Goal: Find specific page/section: Find specific page/section

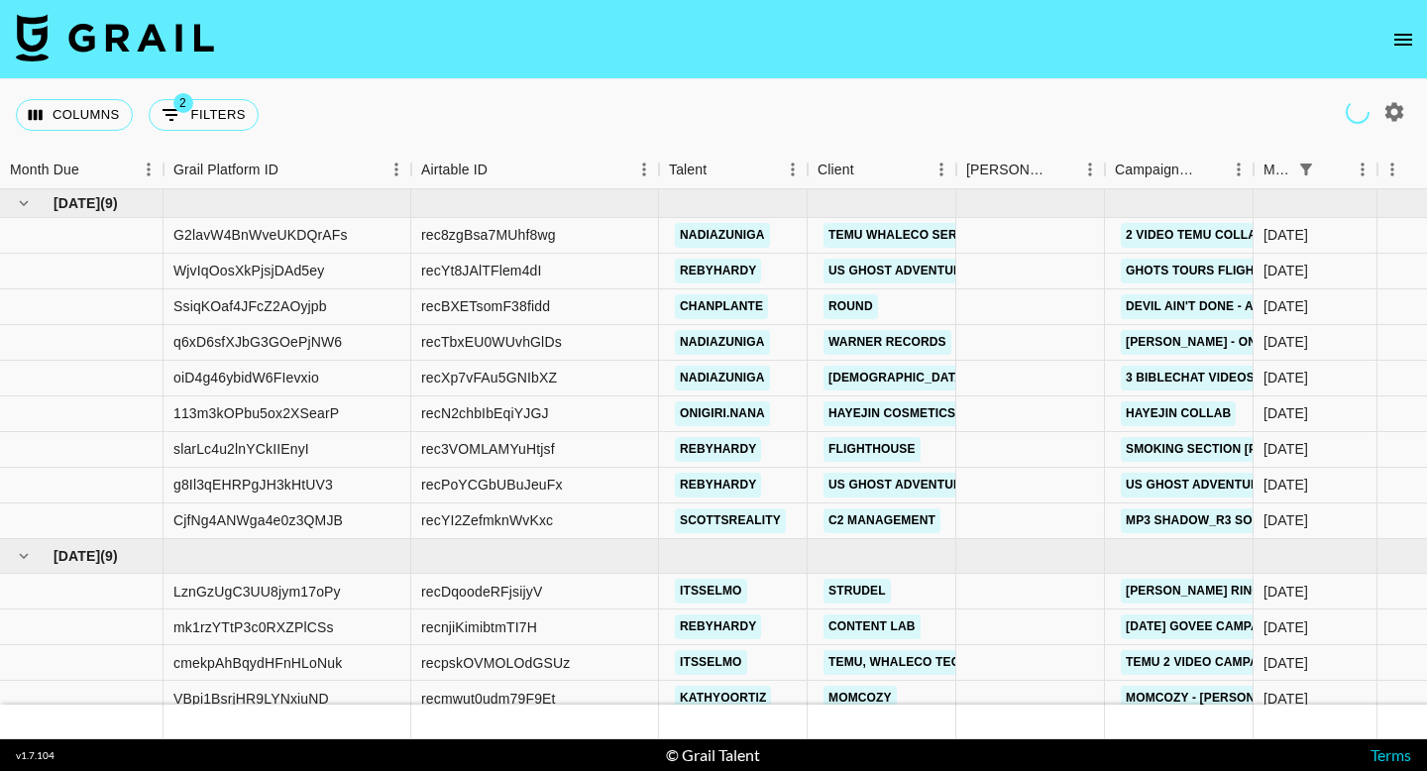
click at [1400, 41] on icon "open drawer" at bounding box center [1404, 40] width 24 height 24
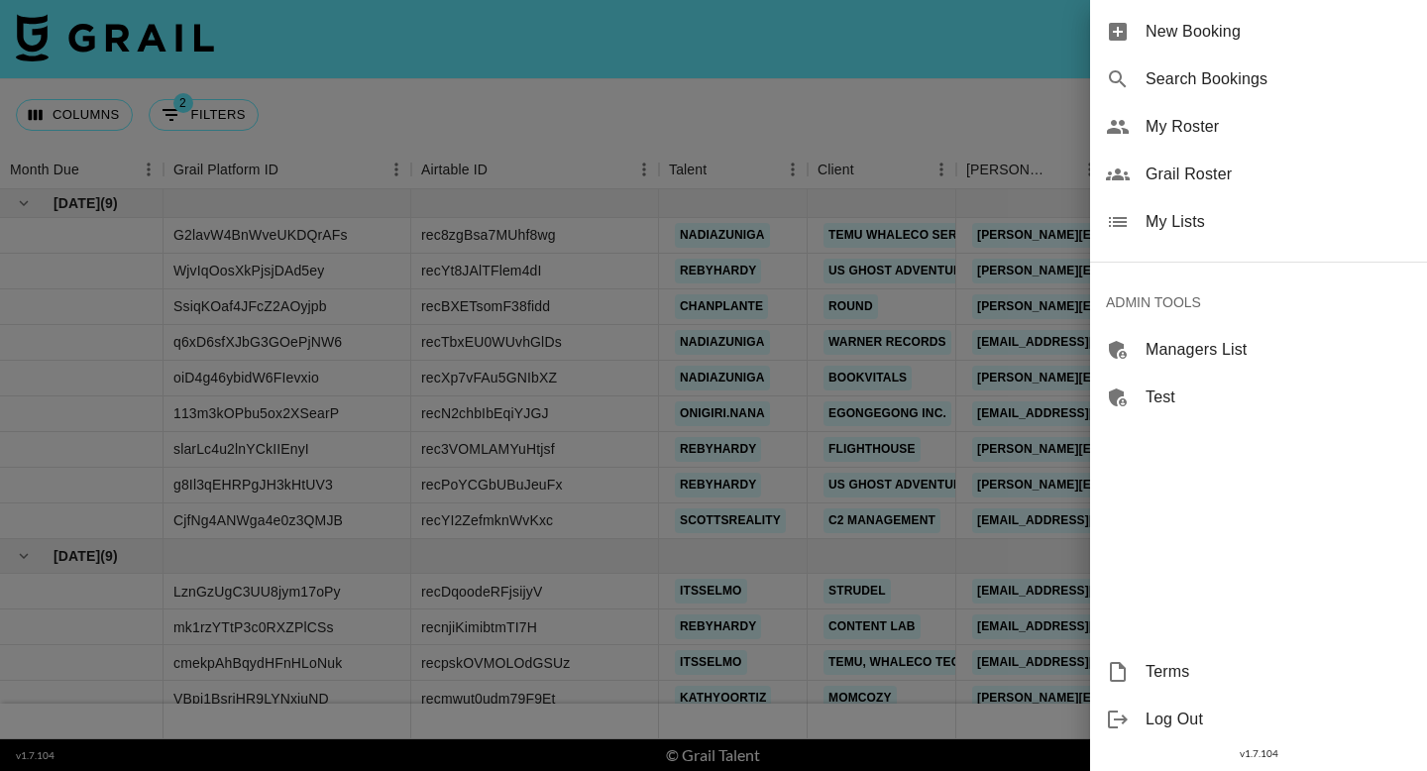
click at [1232, 177] on span "Grail Roster" at bounding box center [1279, 175] width 266 height 24
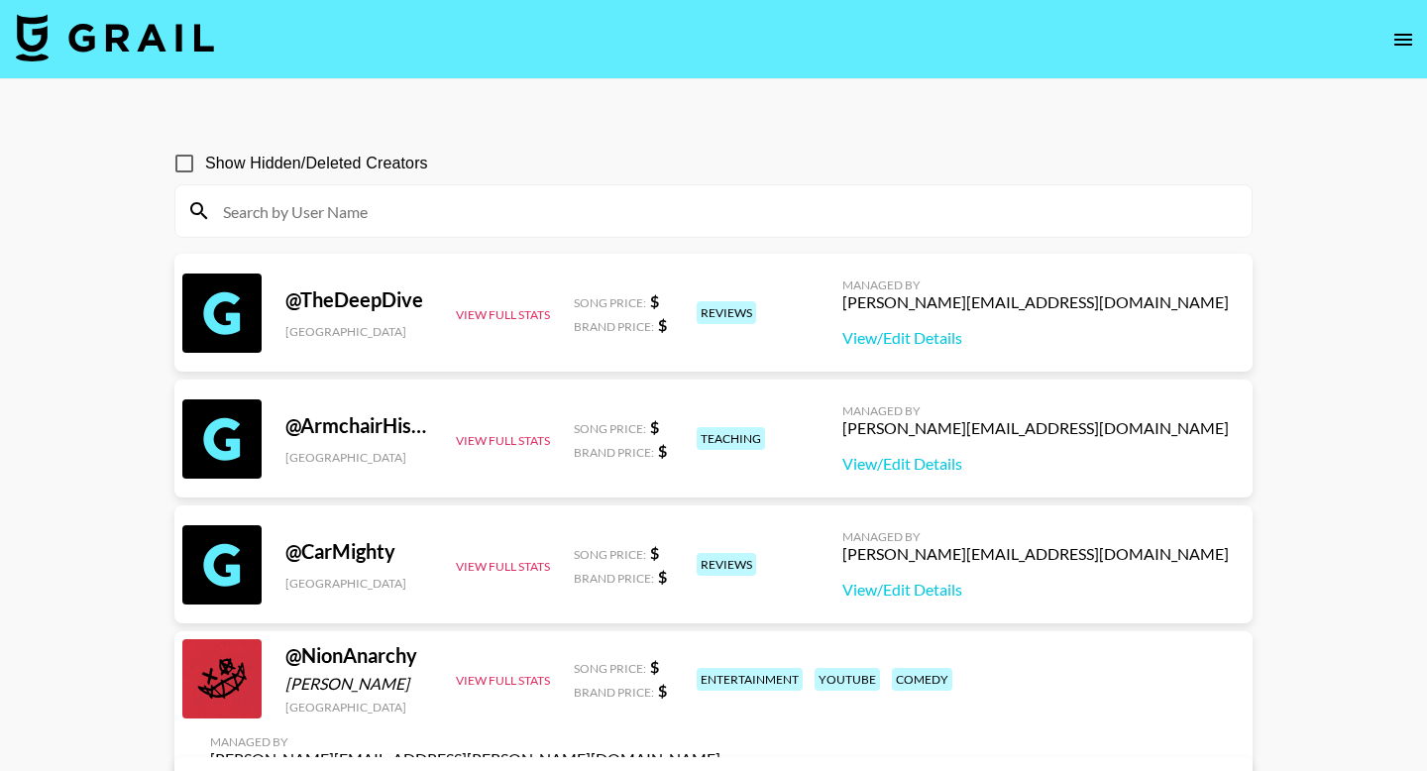
click at [474, 220] on input at bounding box center [725, 211] width 1029 height 32
click at [1412, 31] on icon "open drawer" at bounding box center [1404, 40] width 24 height 24
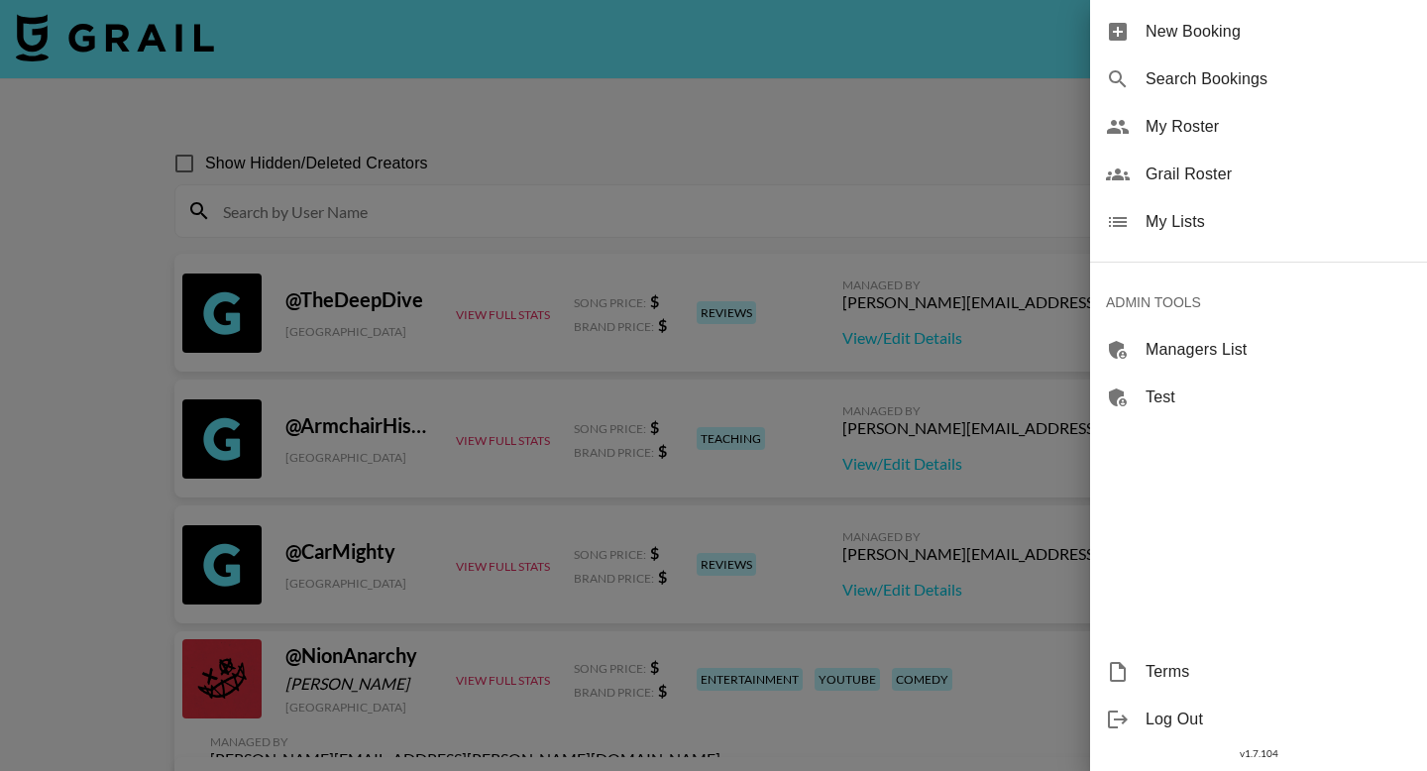
click at [1239, 125] on span "My Roster" at bounding box center [1279, 127] width 266 height 24
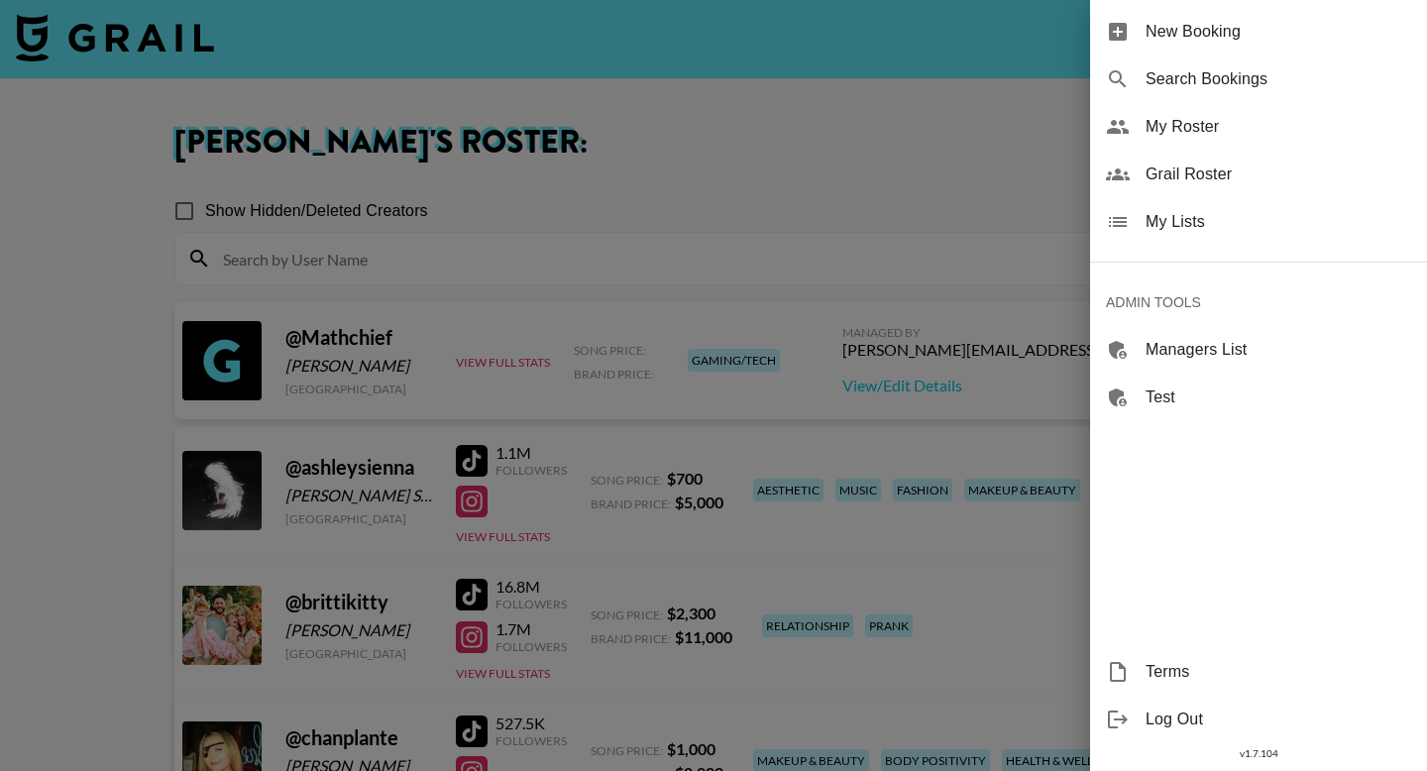
click at [71, 525] on div at bounding box center [713, 385] width 1427 height 771
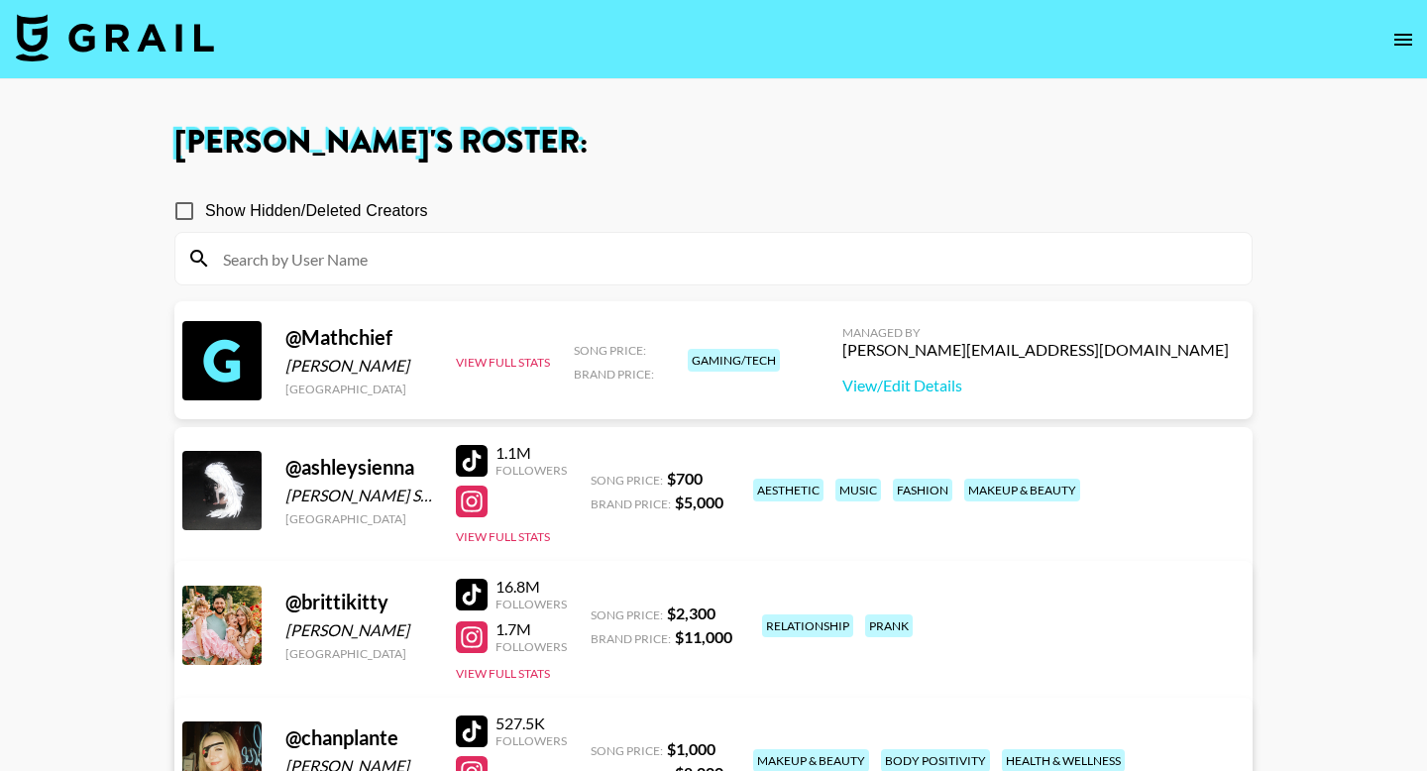
click at [474, 460] on div at bounding box center [472, 461] width 32 height 32
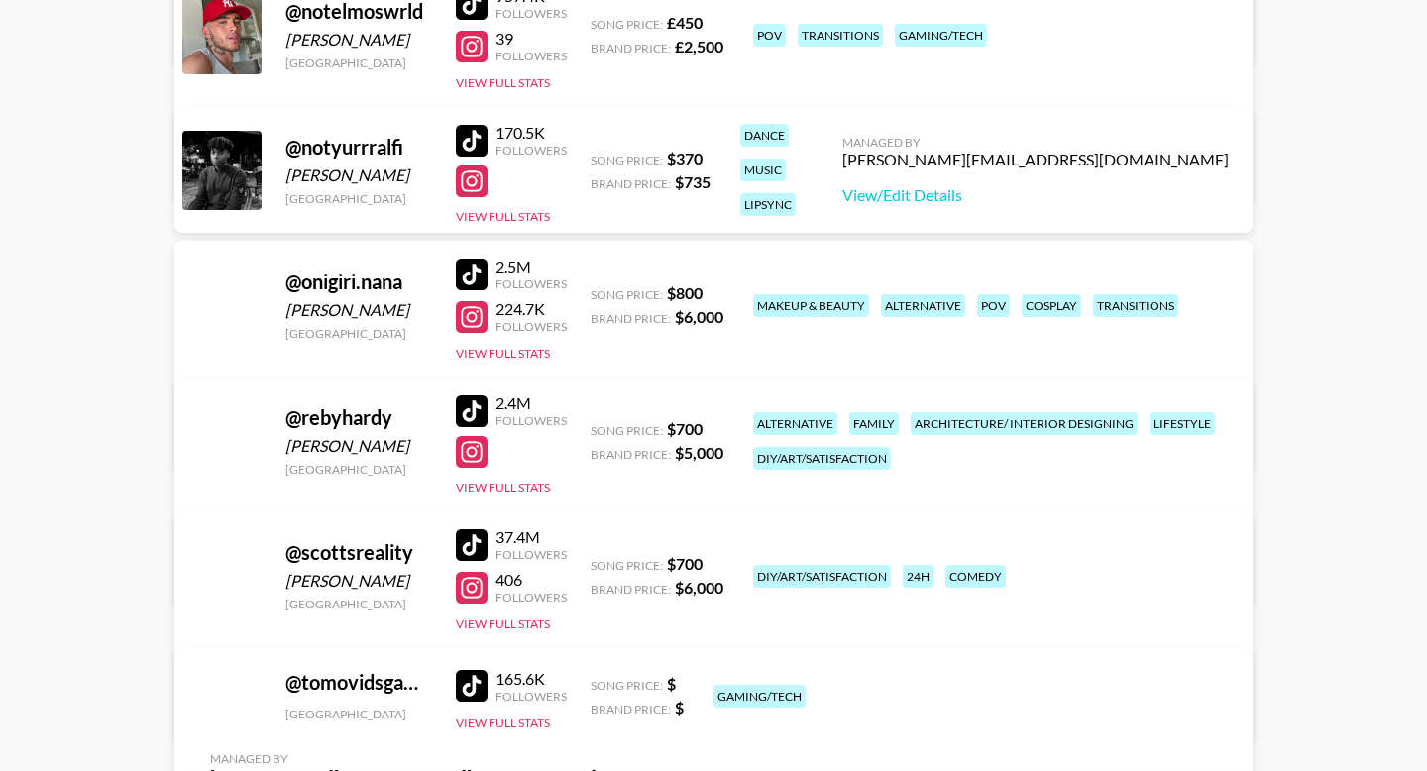
scroll to position [2683, 0]
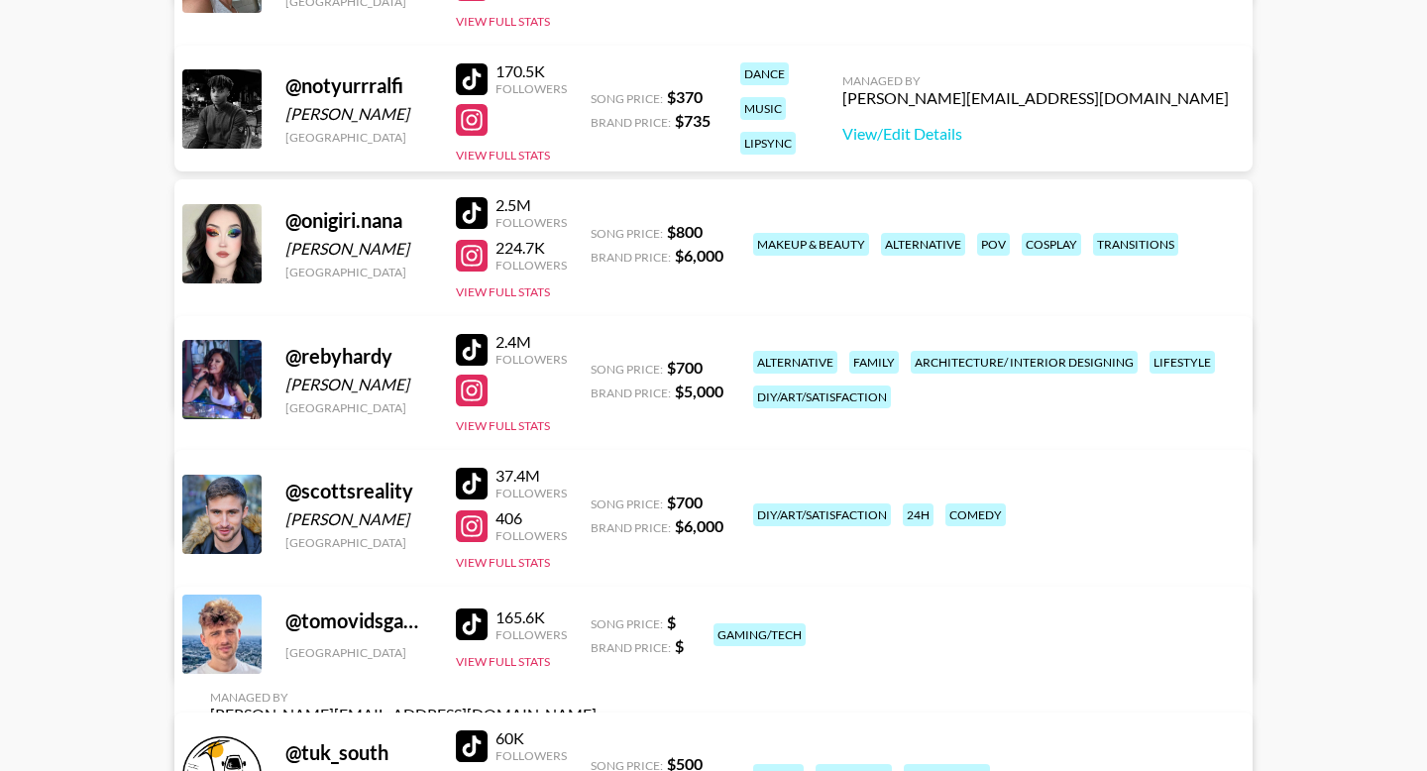
click at [477, 349] on div at bounding box center [472, 350] width 32 height 32
